Goal: Navigation & Orientation: Find specific page/section

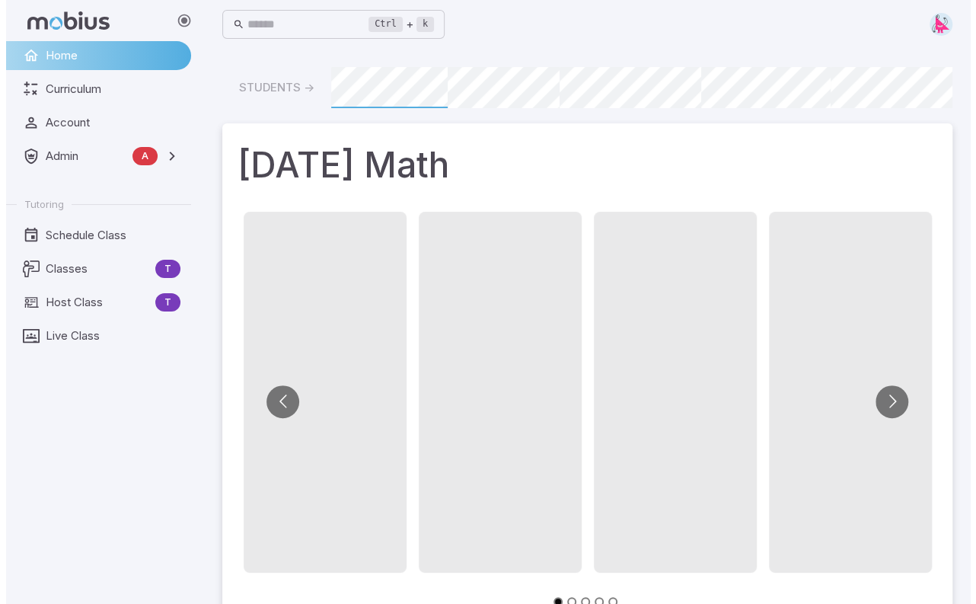
scroll to position [0, 1148]
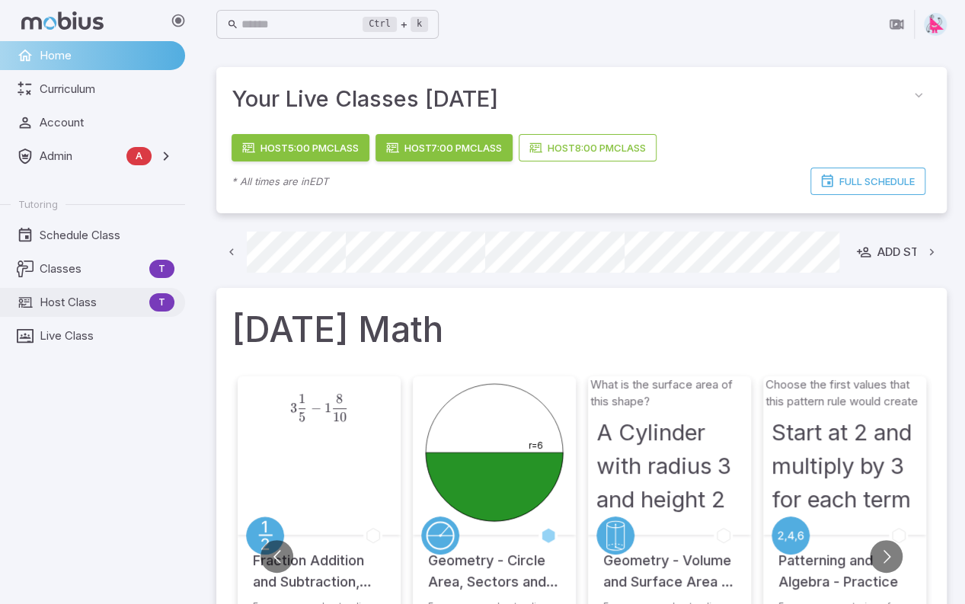
click at [61, 308] on span "Host Class" at bounding box center [92, 302] width 104 height 17
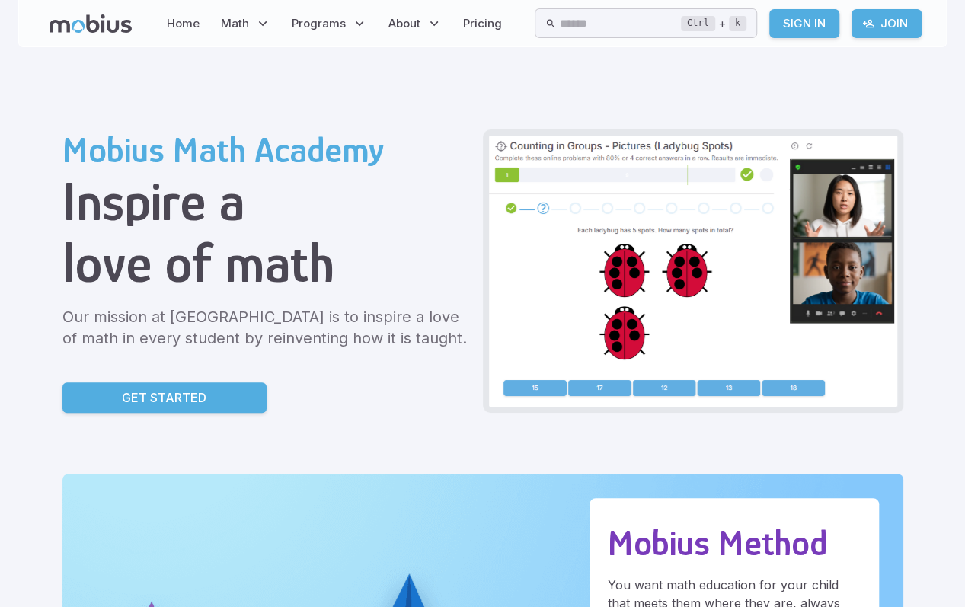
click at [107, 22] on icon at bounding box center [90, 23] width 82 height 18
click at [82, 31] on icon at bounding box center [90, 23] width 82 height 18
click at [180, 18] on link "Home" at bounding box center [183, 23] width 42 height 35
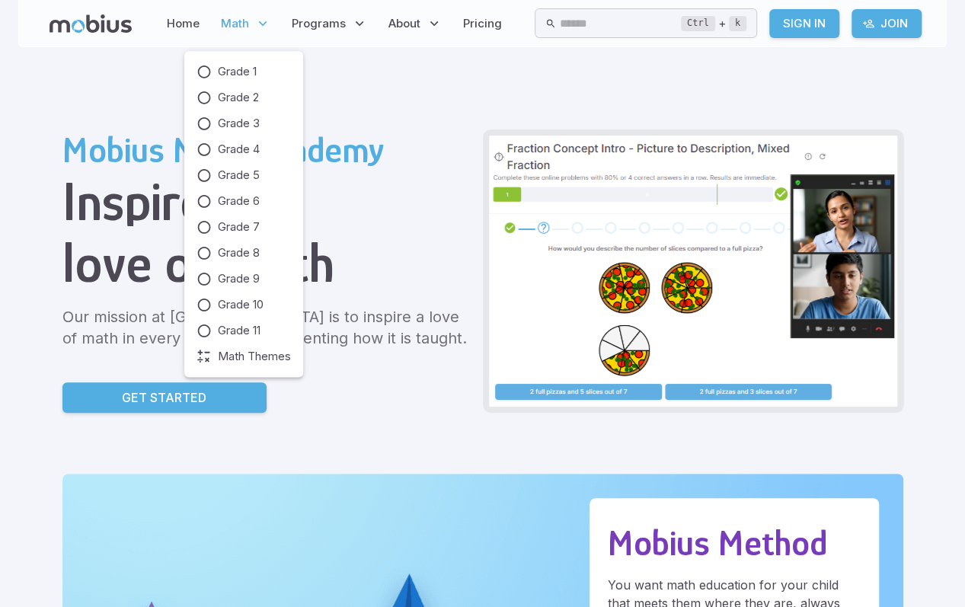
click at [231, 19] on span "Math" at bounding box center [235, 23] width 28 height 17
click at [221, 98] on span "Grade 2" at bounding box center [238, 97] width 41 height 17
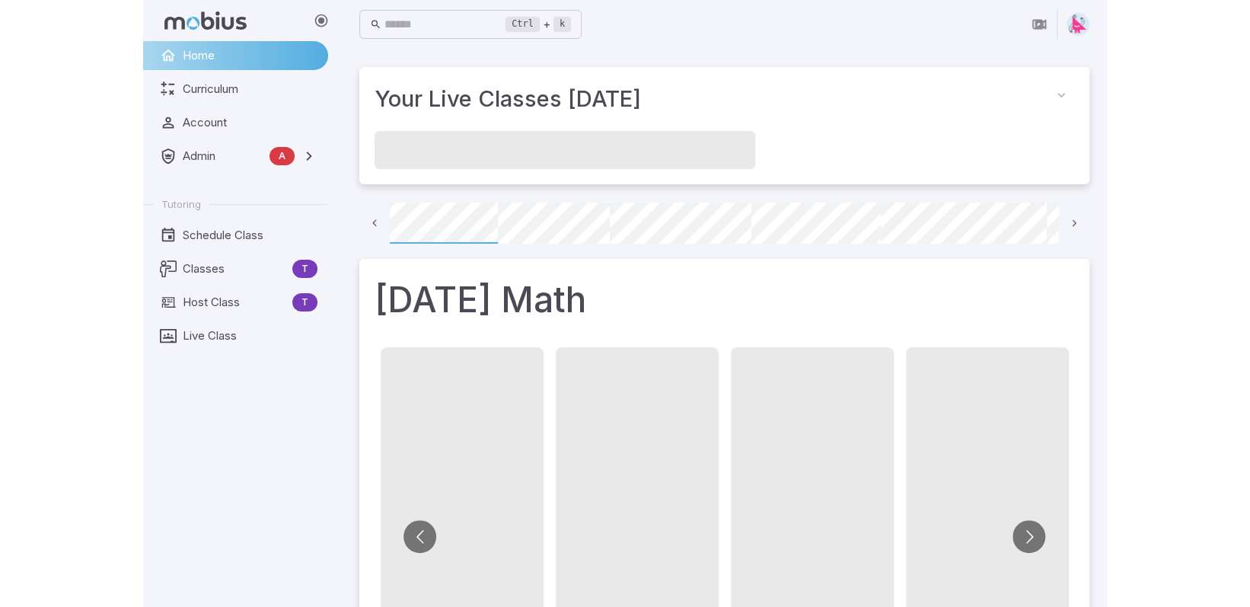
scroll to position [0, 109]
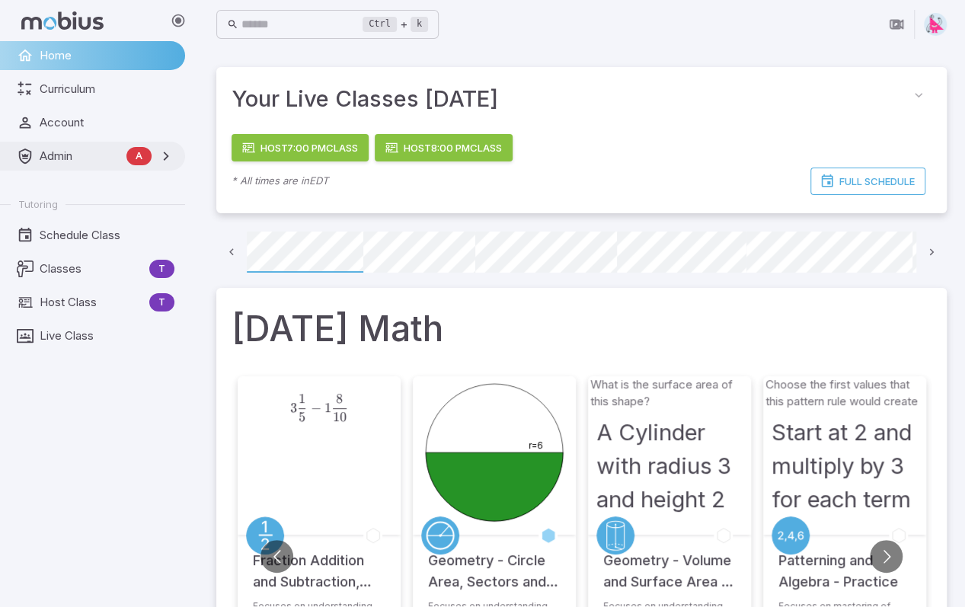
click at [56, 165] on link "Admin A" at bounding box center [92, 156] width 185 height 29
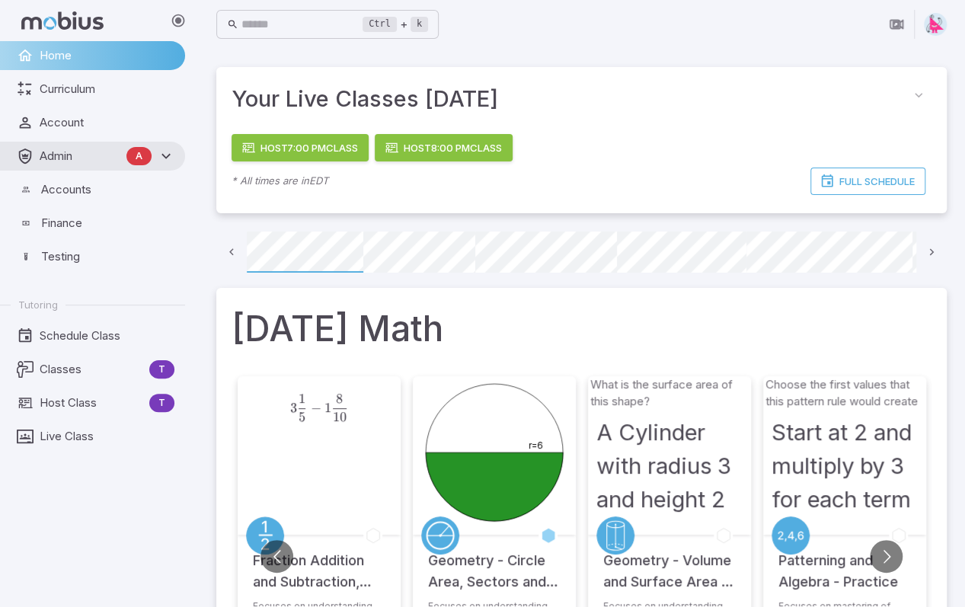
click at [943, 24] on img at bounding box center [935, 24] width 23 height 23
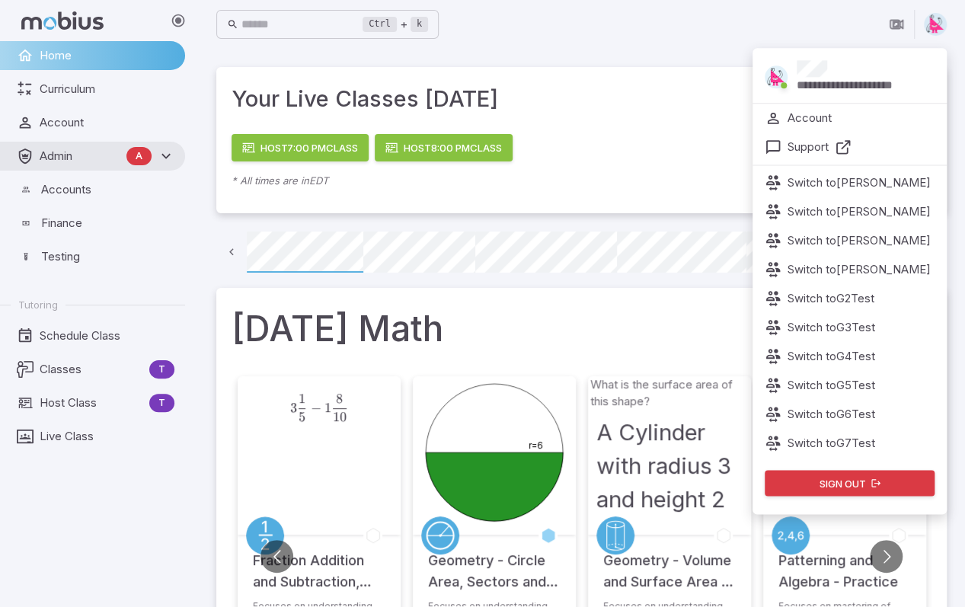
click at [822, 78] on p "**********" at bounding box center [866, 85] width 139 height 17
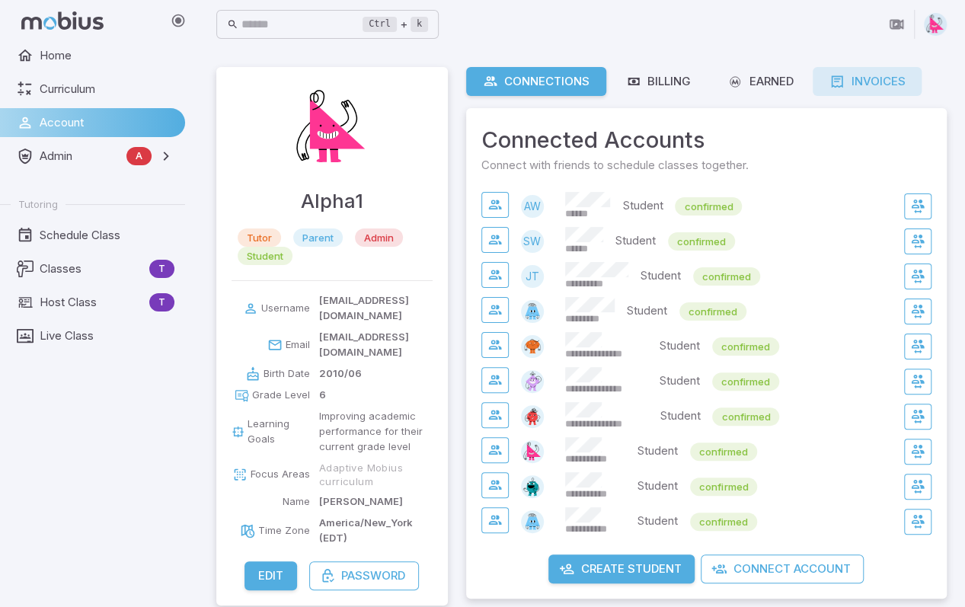
click at [867, 81] on div "Invoices" at bounding box center [866, 81] width 75 height 17
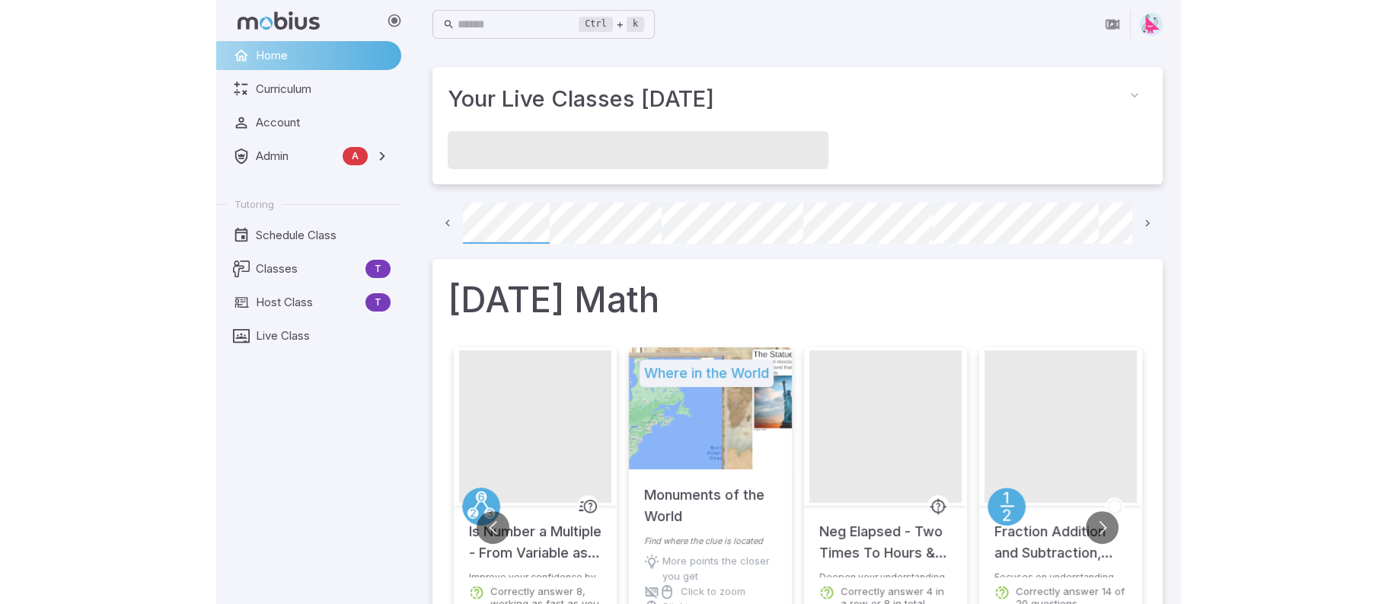
scroll to position [0, 109]
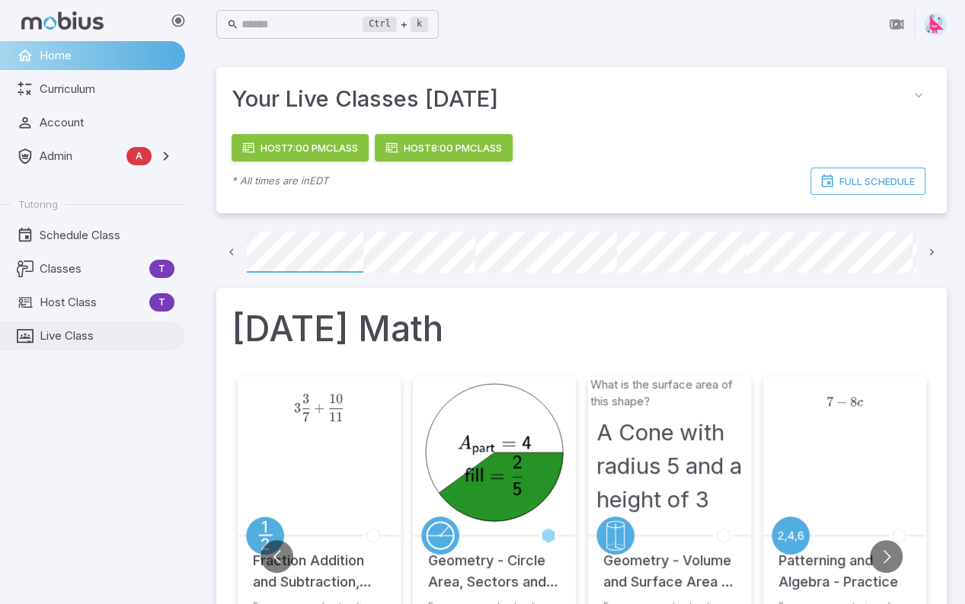
click at [61, 334] on span "Live Class" at bounding box center [107, 335] width 135 height 17
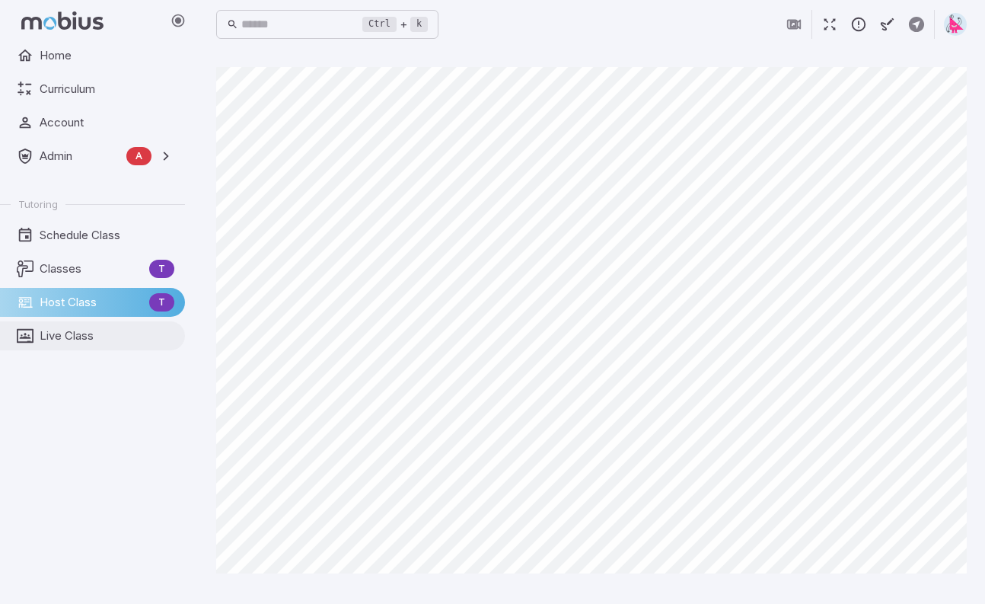
click at [72, 339] on span "Live Class" at bounding box center [107, 335] width 135 height 17
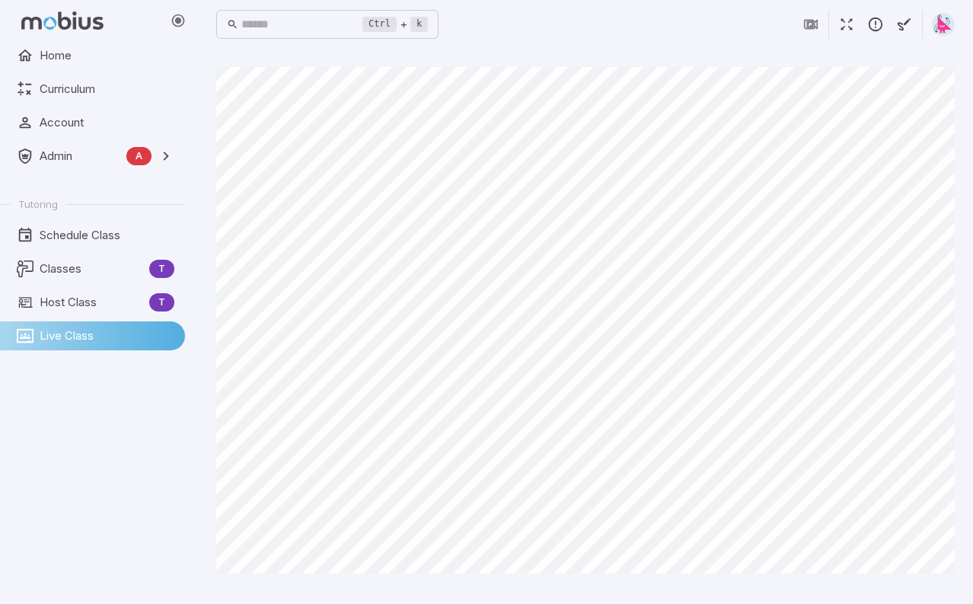
click at [72, 415] on div "Home Curriculum Account Admin A Accounts Finance Testing Tutoring Schedule Clas…" at bounding box center [98, 322] width 197 height 563
